Goal: Find specific page/section: Find specific page/section

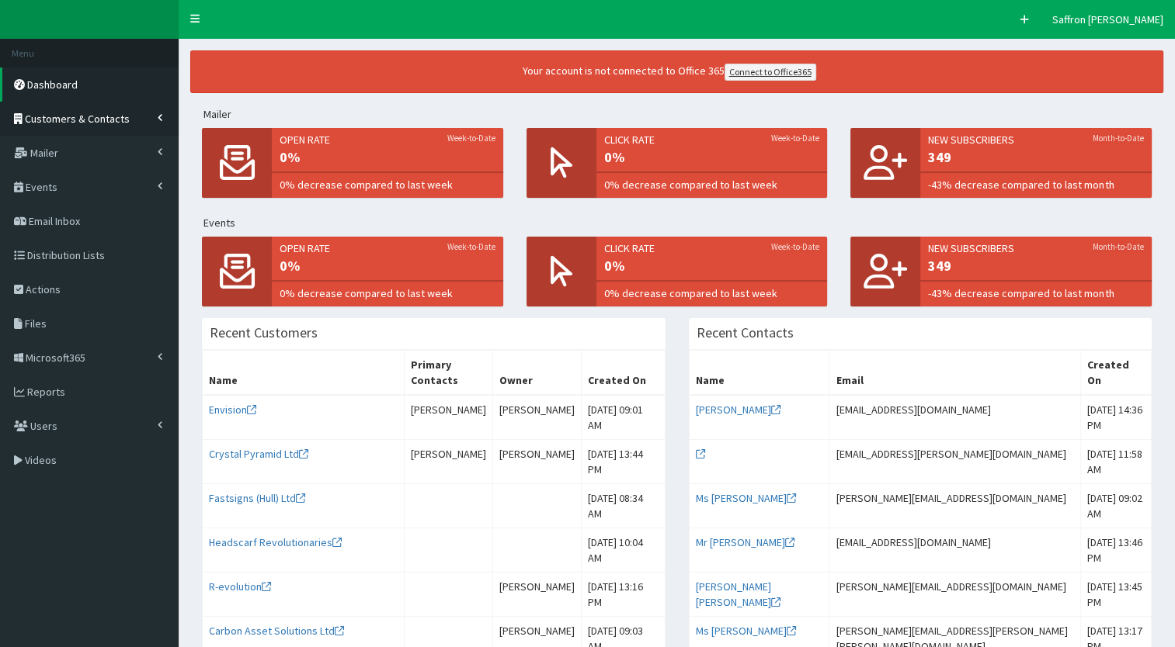
click at [99, 109] on link "Customers & Contacts" at bounding box center [89, 119] width 179 height 34
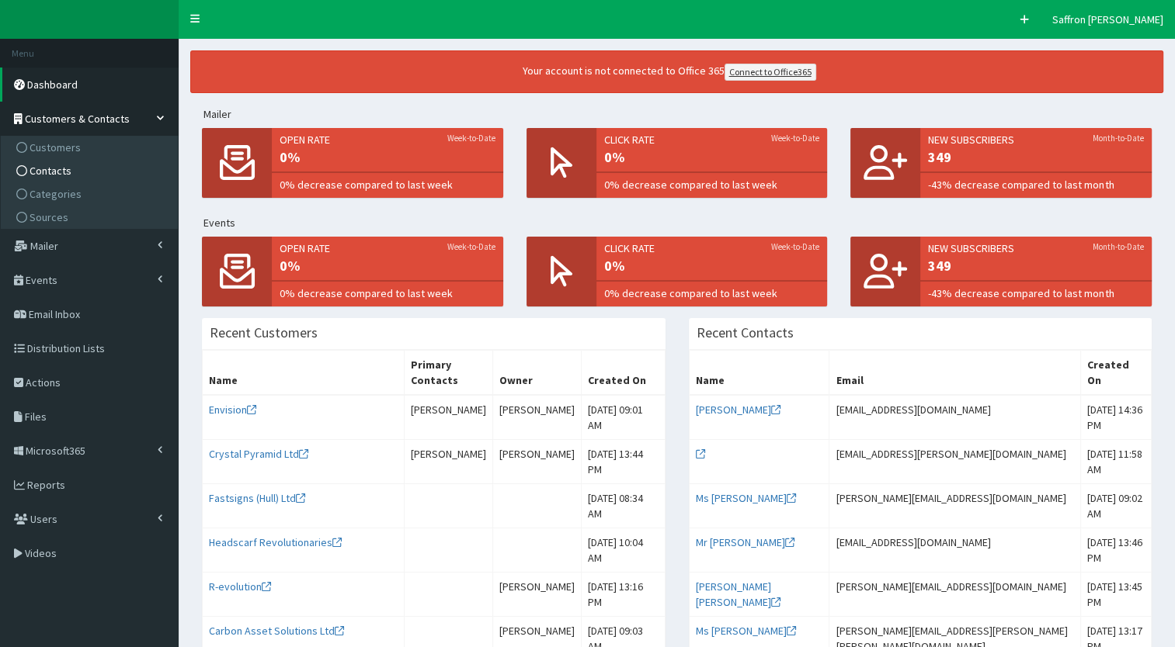
click at [50, 175] on span "Contacts" at bounding box center [51, 171] width 42 height 14
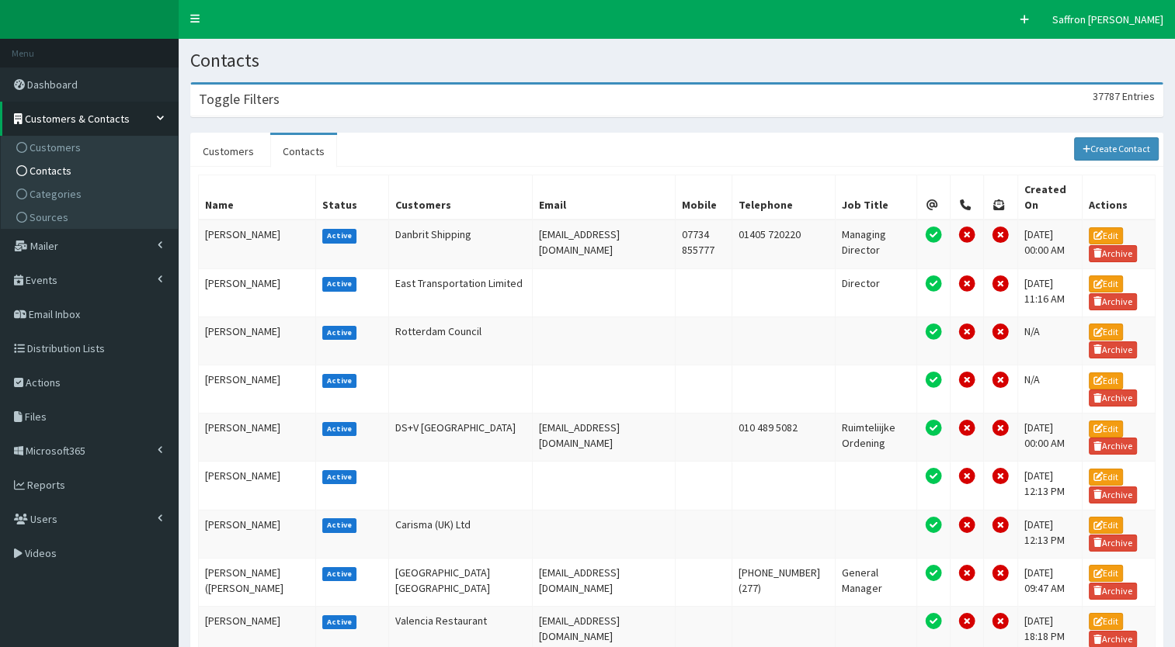
click at [335, 99] on div "Toggle Filters 37787 Entries" at bounding box center [676, 101] width 971 height 32
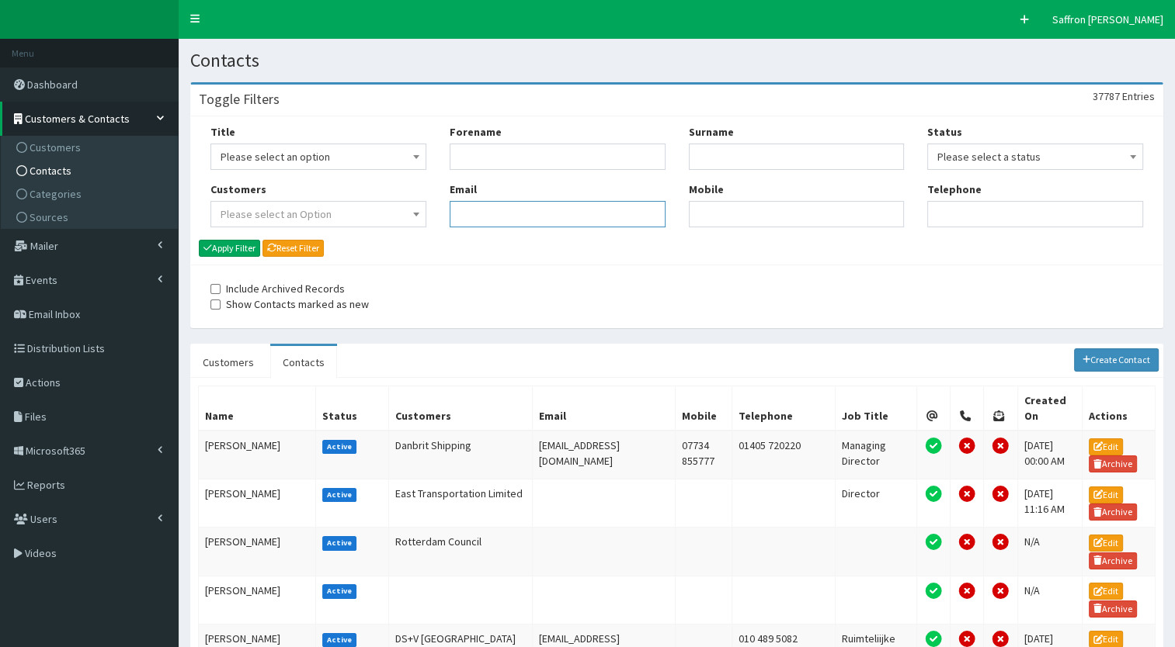
paste input "Adam.Guttridge@fsb.org.uk"
type input "Adam.Guttridge@fsb.org.uk"
click at [244, 247] on button "Apply Filter" at bounding box center [229, 248] width 61 height 17
